Goal: Navigation & Orientation: Find specific page/section

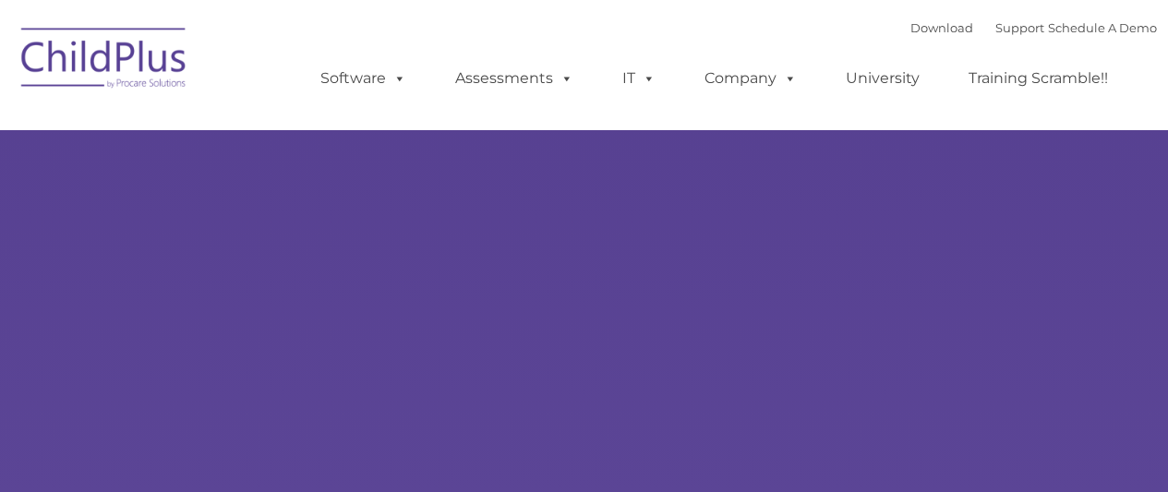
select select "MEDIUM"
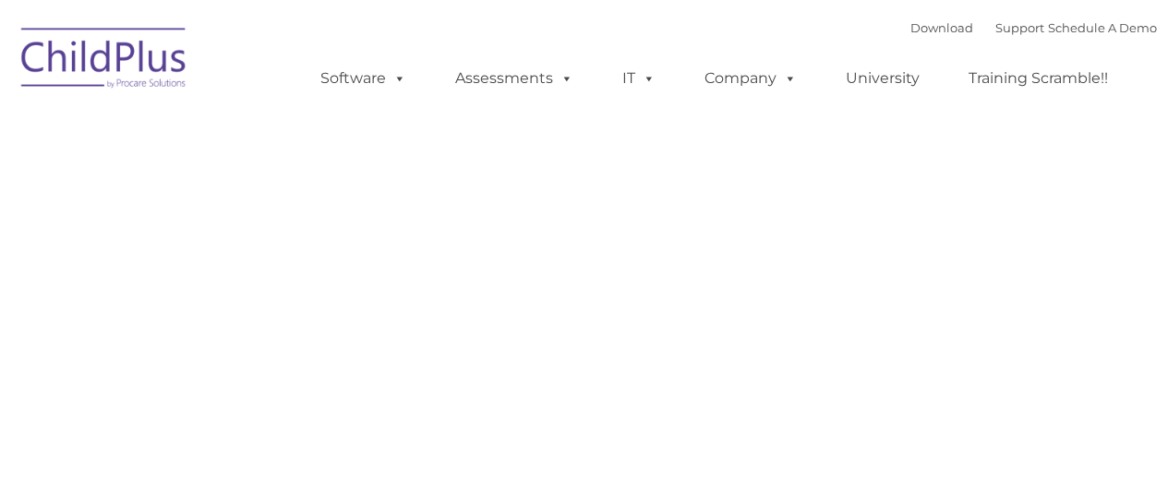
type input ""
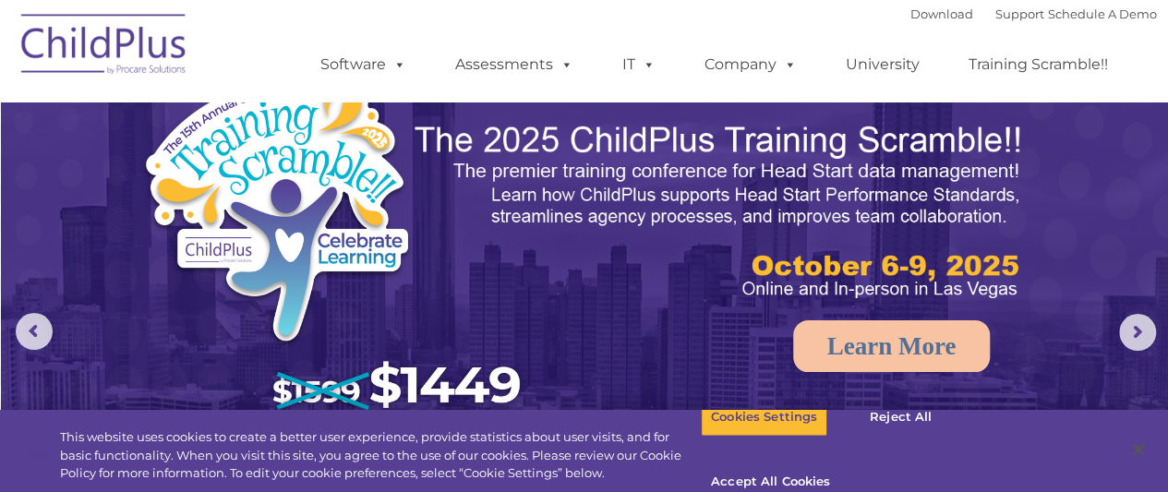
click at [389, 97] on ul "Software ChildPlus: The original and most widely-used Head Start data managemen…" at bounding box center [719, 65] width 873 height 74
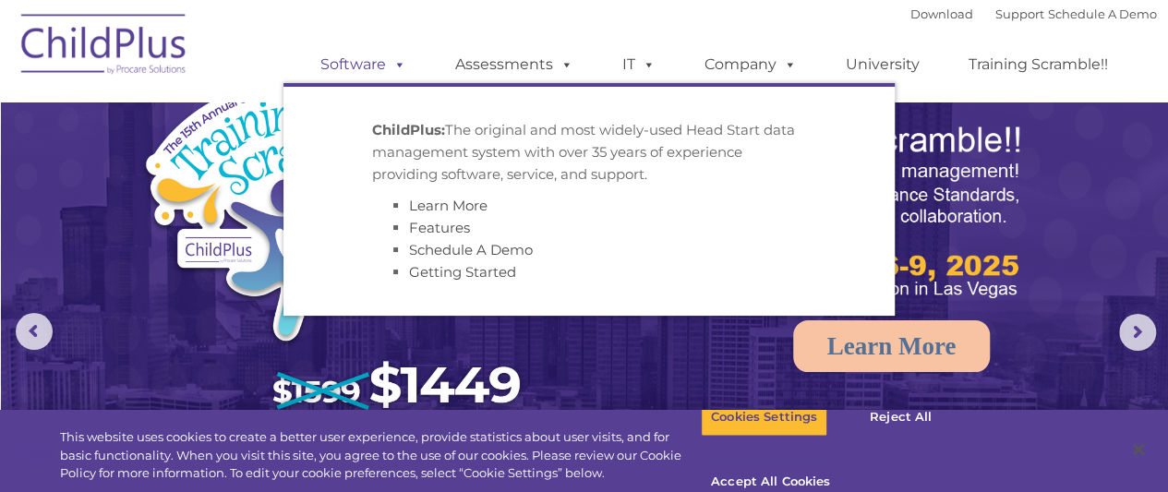
click at [381, 78] on link "Software" at bounding box center [363, 64] width 123 height 37
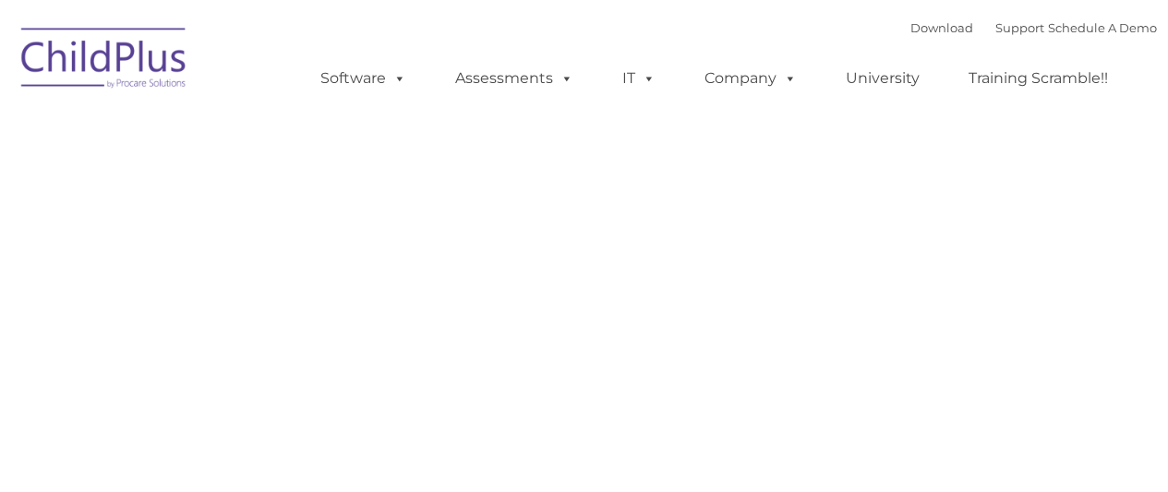
scroll to position [92, 0]
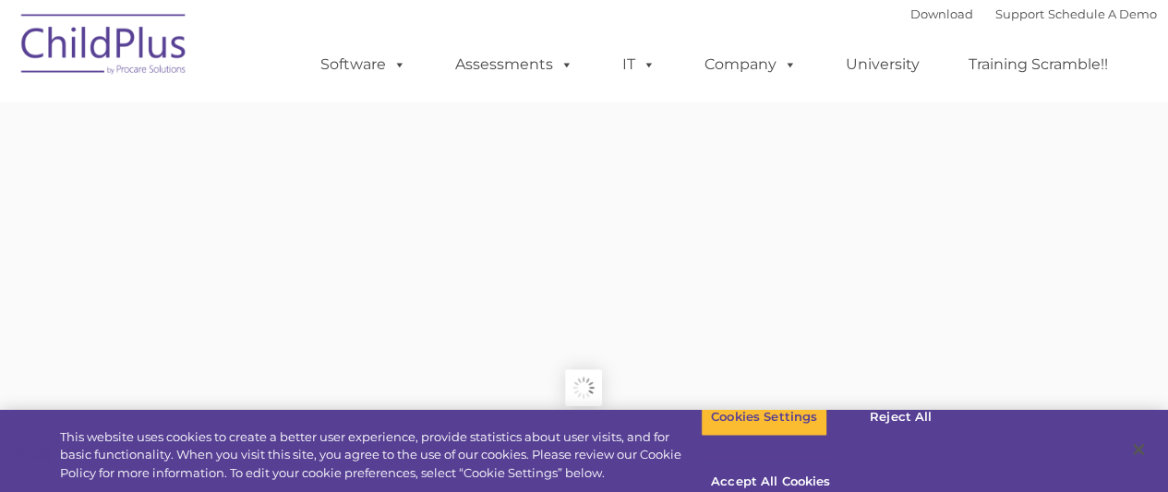
type input ""
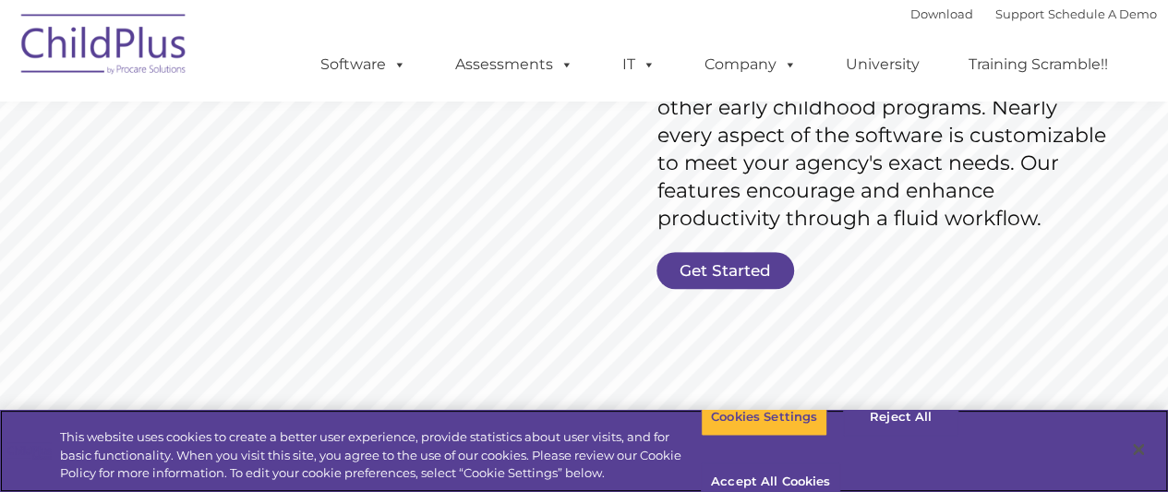
scroll to position [0, 0]
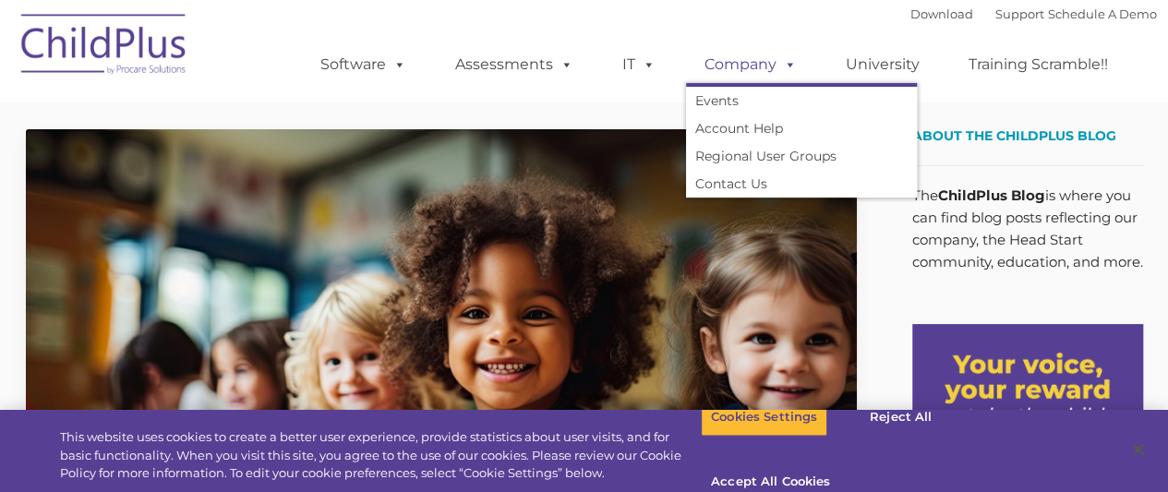
click at [746, 60] on link "Company" at bounding box center [750, 64] width 129 height 37
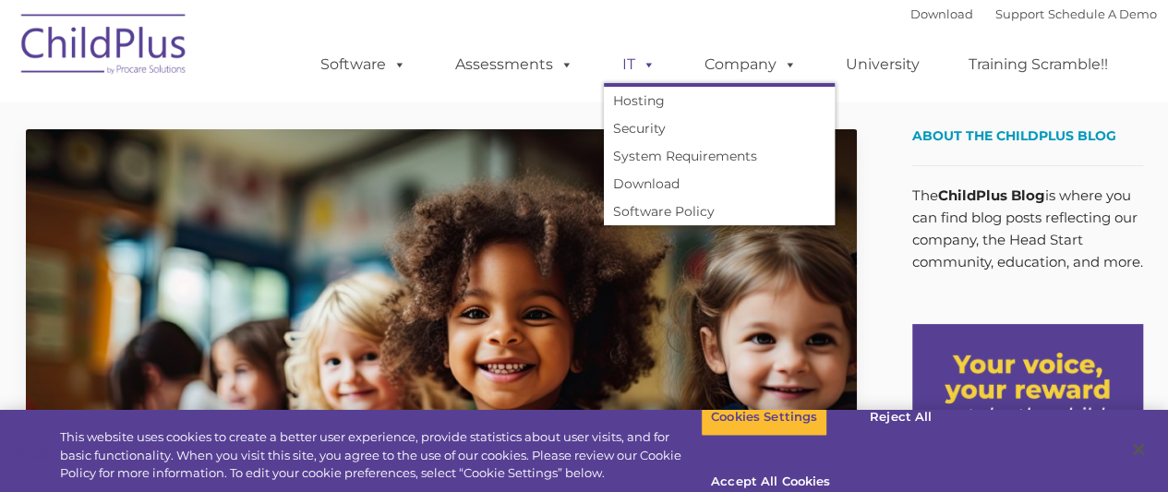
click at [649, 63] on span at bounding box center [645, 64] width 20 height 18
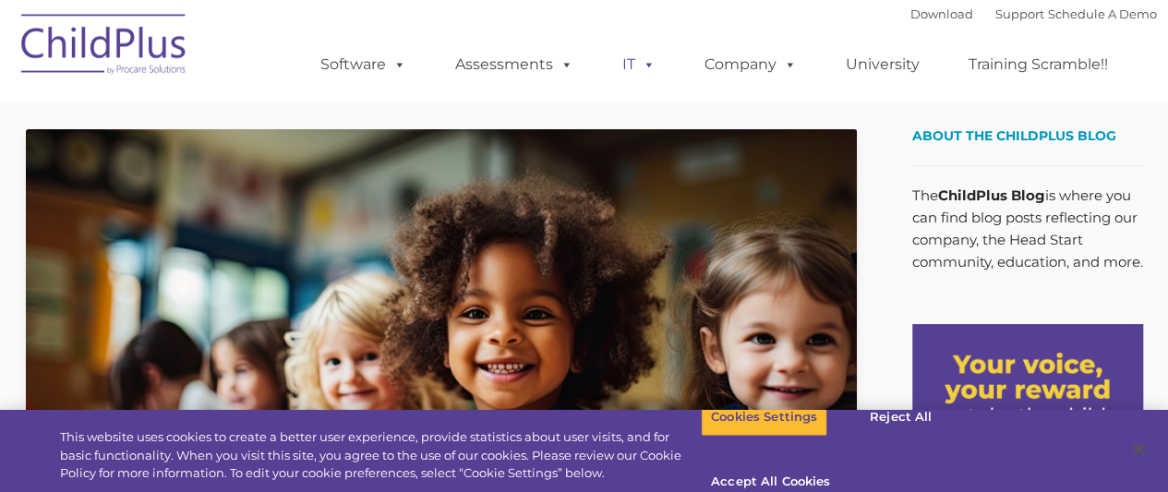
click at [649, 63] on span at bounding box center [645, 64] width 20 height 18
click at [995, 12] on link "Support" at bounding box center [1019, 13] width 49 height 15
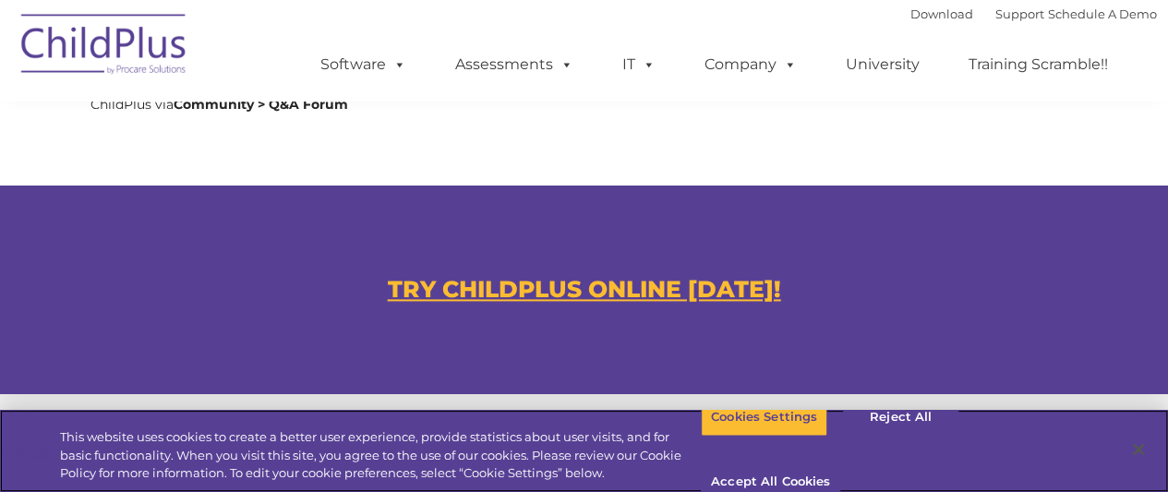
scroll to position [1025, 0]
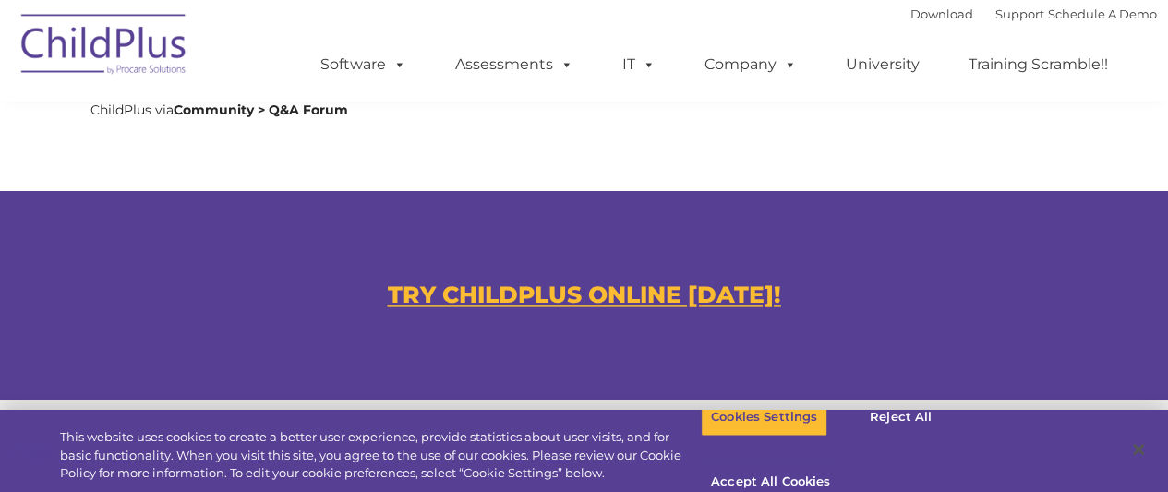
click at [512, 291] on u "TRY CHILDPLUS ONLINE [DATE]!" at bounding box center [584, 295] width 393 height 28
